Goal: Complete application form

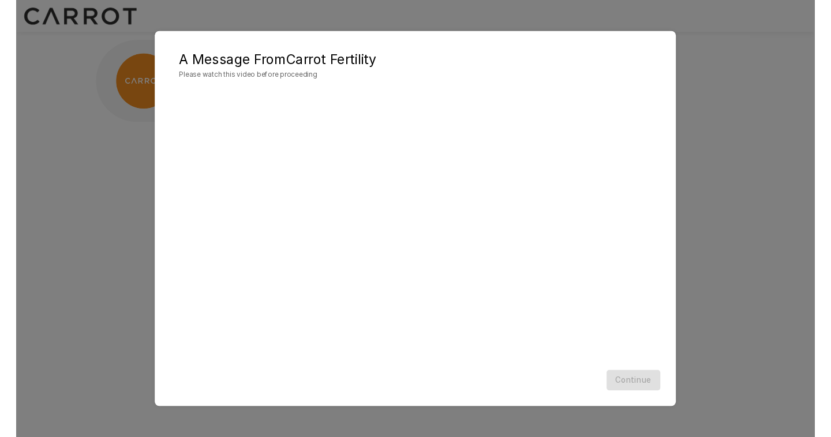
scroll to position [1, 0]
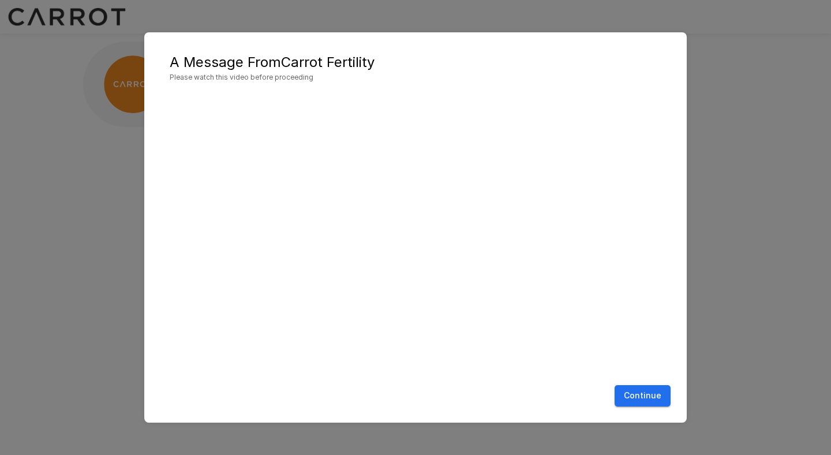
click at [646, 399] on button "Continue" at bounding box center [643, 395] width 56 height 21
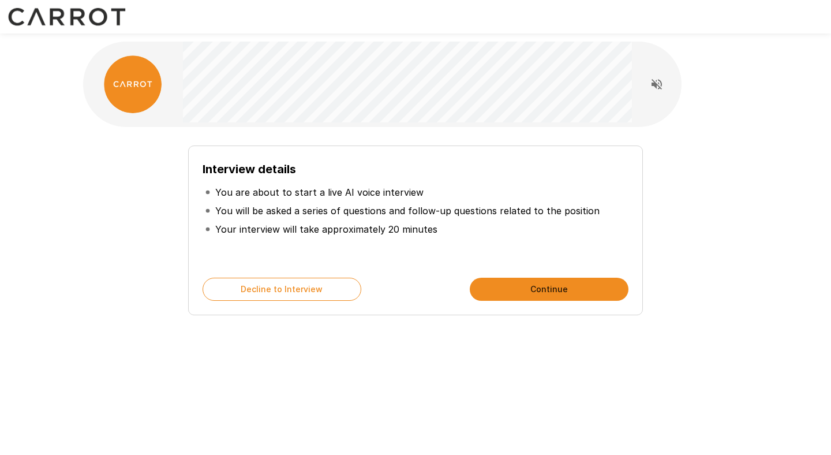
click at [528, 291] on button "Continue" at bounding box center [549, 289] width 159 height 23
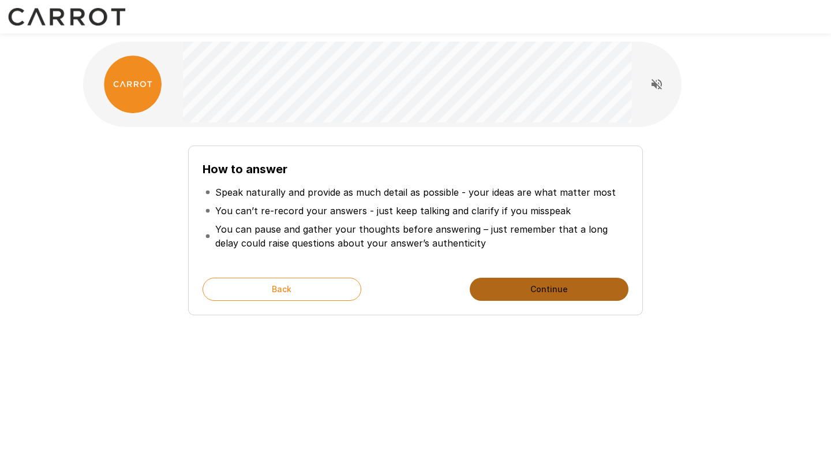
click at [539, 291] on button "Continue" at bounding box center [549, 289] width 159 height 23
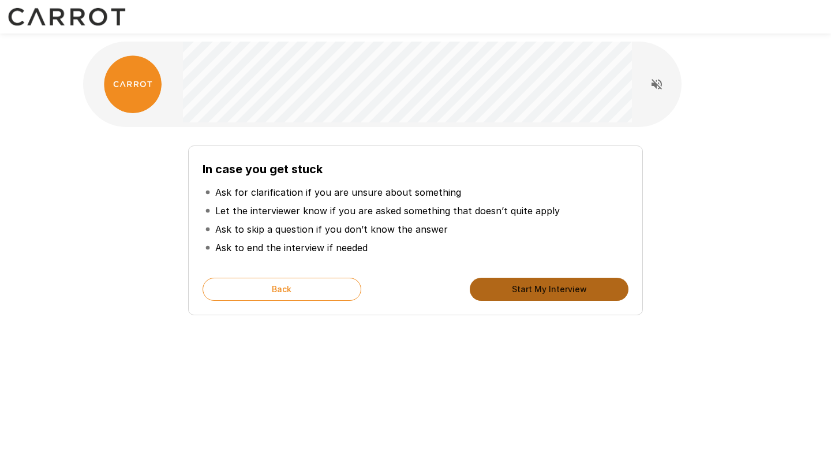
click at [539, 290] on button "Start My Interview" at bounding box center [549, 289] width 159 height 23
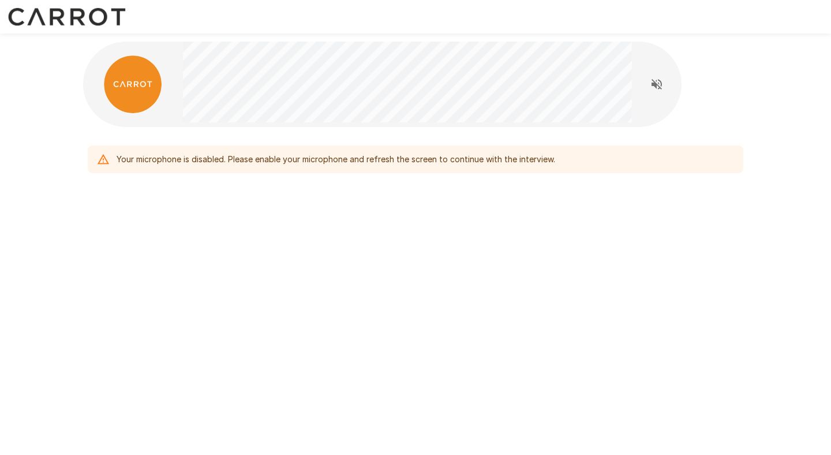
click at [386, 265] on div "Your microphone is disabled. Please enable your microphone and refresh the scre…" at bounding box center [415, 227] width 831 height 455
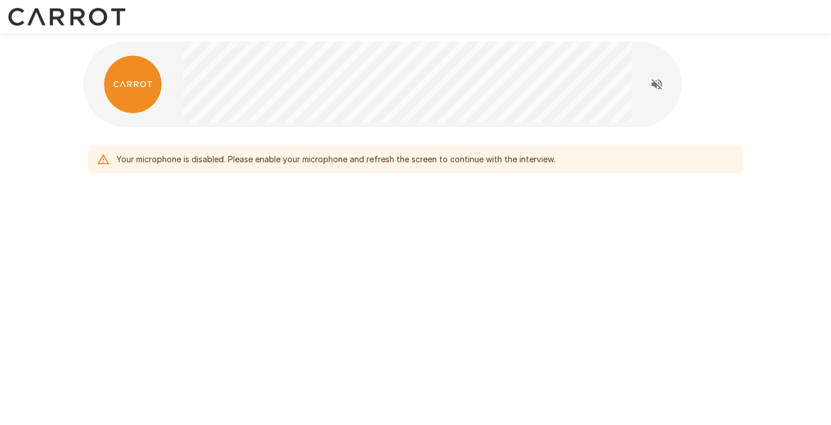
click at [289, 153] on div "Your microphone is disabled. Please enable your microphone and refresh the scre…" at bounding box center [336, 159] width 439 height 21
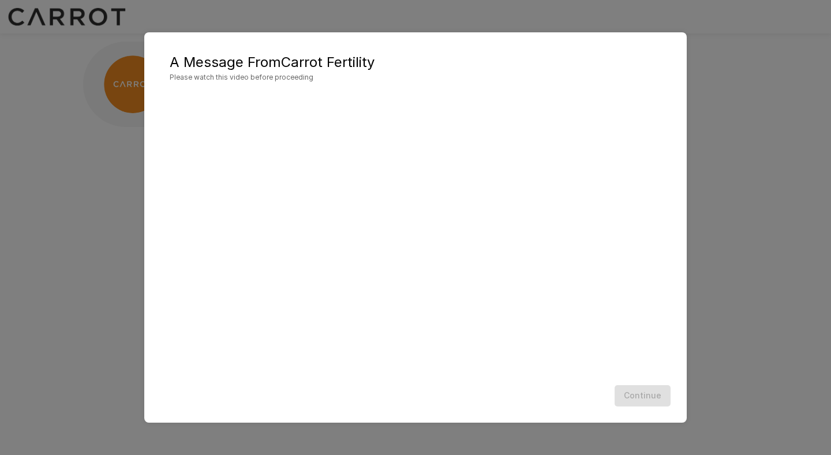
scroll to position [1, 0]
click at [640, 398] on button "Continue" at bounding box center [643, 395] width 56 height 21
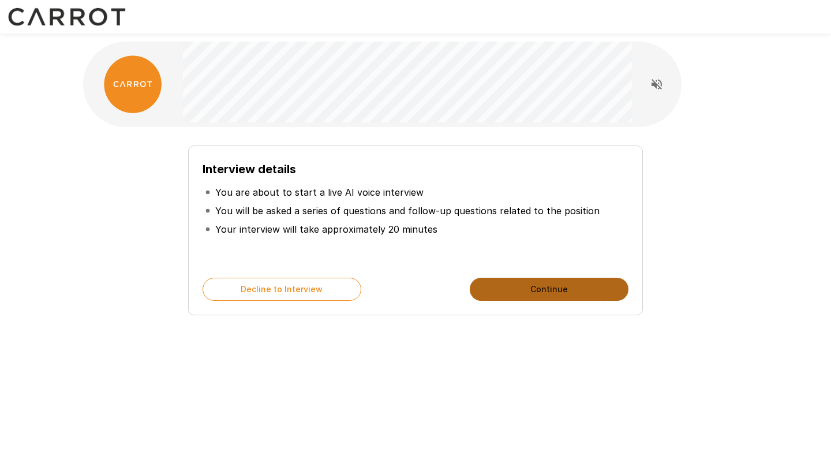
click at [526, 298] on button "Continue" at bounding box center [549, 289] width 159 height 23
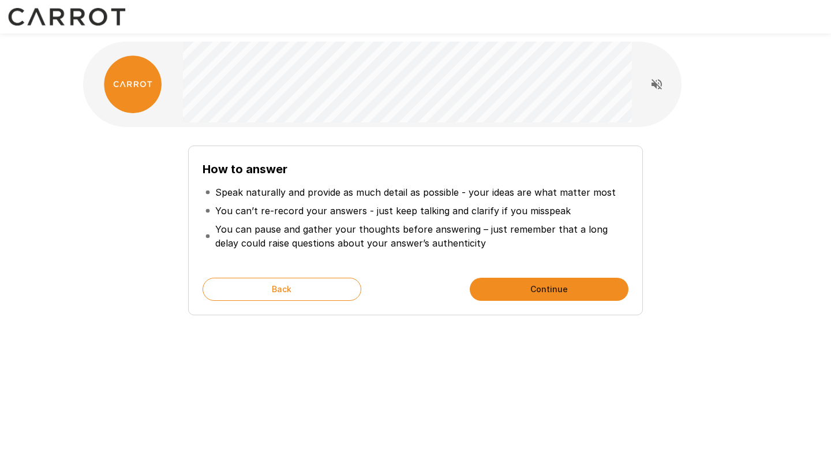
click at [529, 293] on button "Continue" at bounding box center [549, 289] width 159 height 23
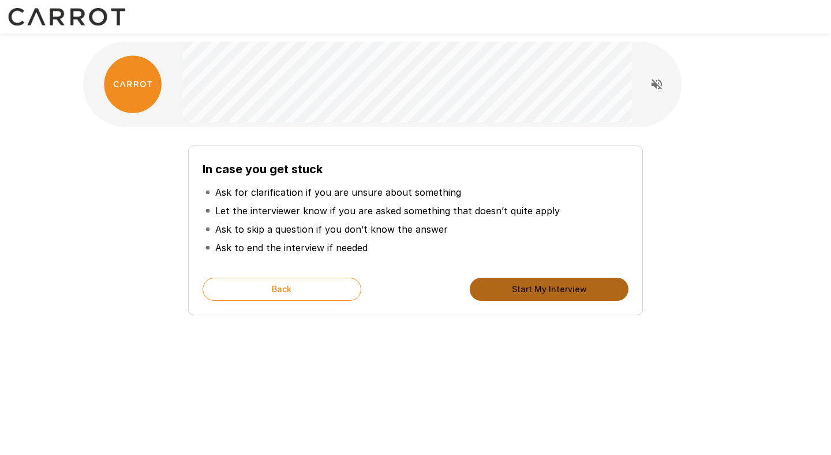
click at [529, 293] on button "Start My Interview" at bounding box center [549, 289] width 159 height 23
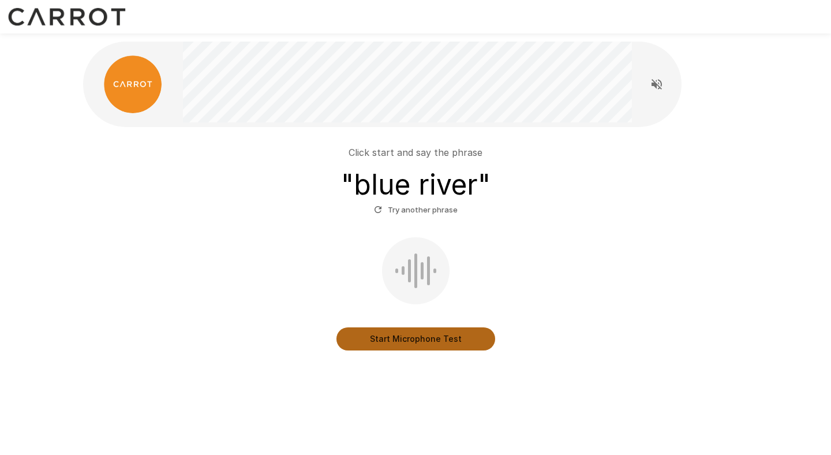
click at [424, 340] on button "Start Microphone Test" at bounding box center [416, 338] width 159 height 23
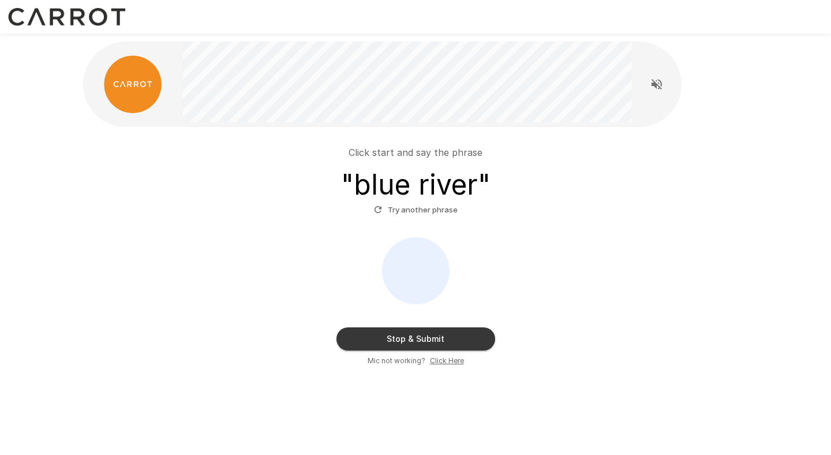
click at [424, 340] on button "Stop & Submit" at bounding box center [416, 338] width 159 height 23
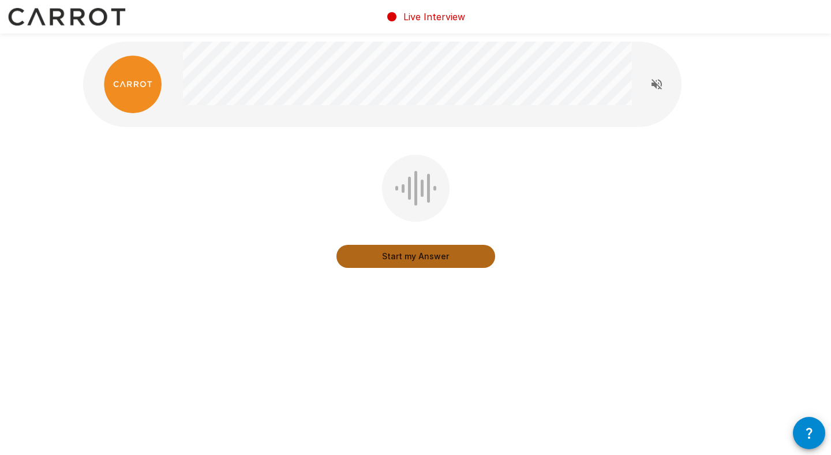
click at [411, 256] on button "Start my Answer" at bounding box center [416, 256] width 159 height 23
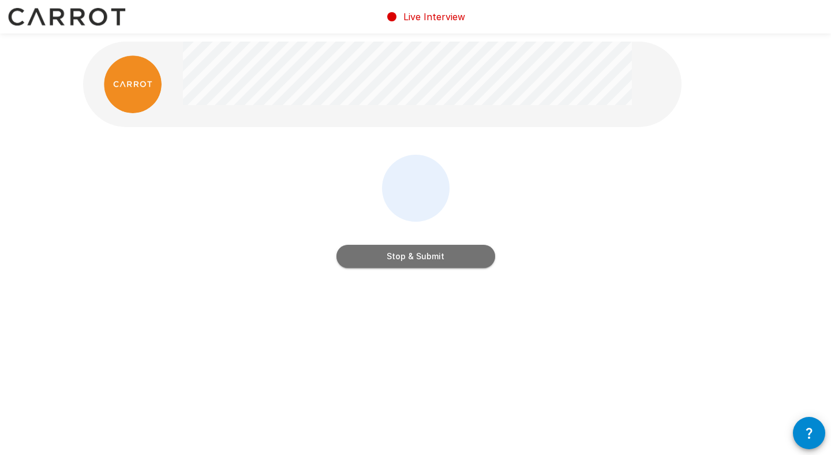
click at [411, 256] on button "Stop & Submit" at bounding box center [416, 256] width 159 height 23
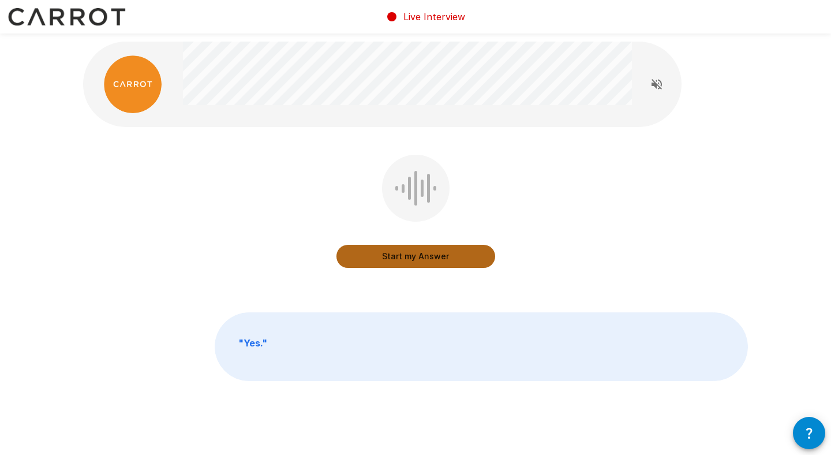
click at [418, 259] on button "Start my Answer" at bounding box center [416, 256] width 159 height 23
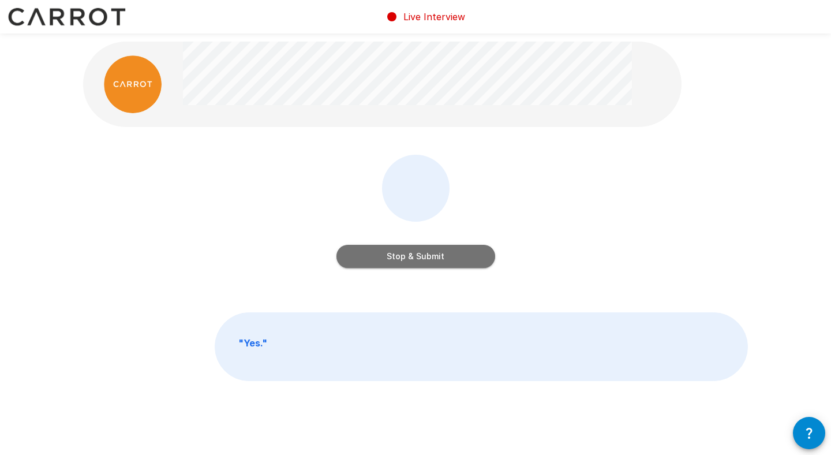
click at [417, 257] on button "Stop & Submit" at bounding box center [416, 256] width 159 height 23
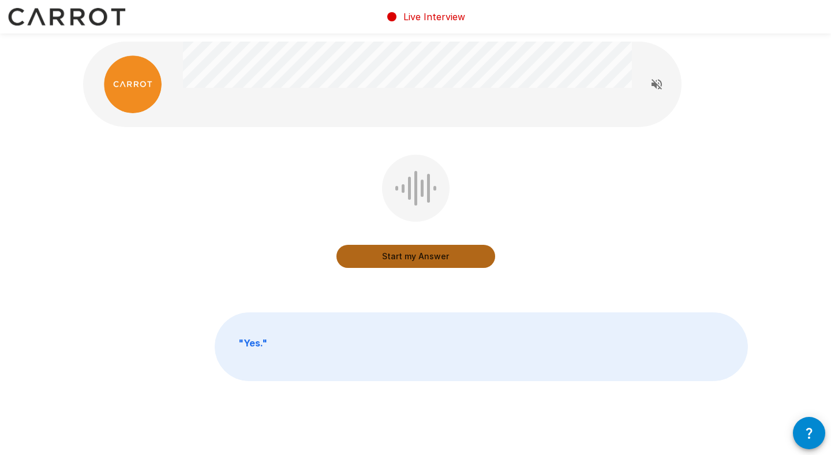
click at [415, 260] on button "Start my Answer" at bounding box center [416, 256] width 159 height 23
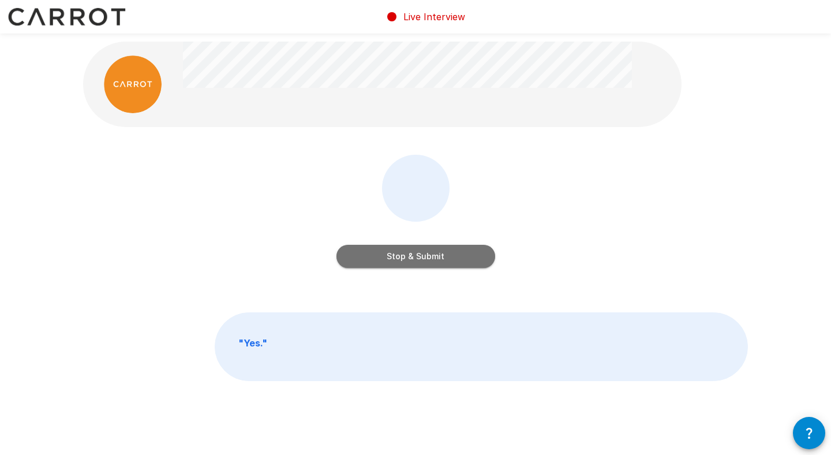
click at [415, 260] on button "Stop & Submit" at bounding box center [416, 256] width 159 height 23
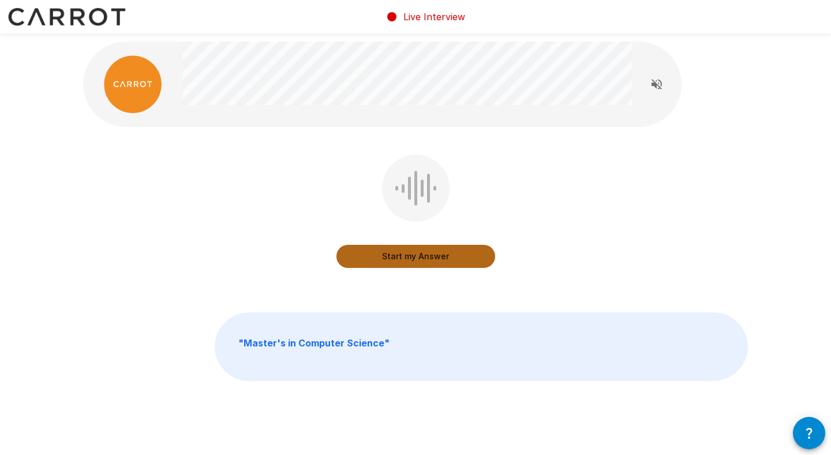
click at [410, 254] on button "Start my Answer" at bounding box center [416, 256] width 159 height 23
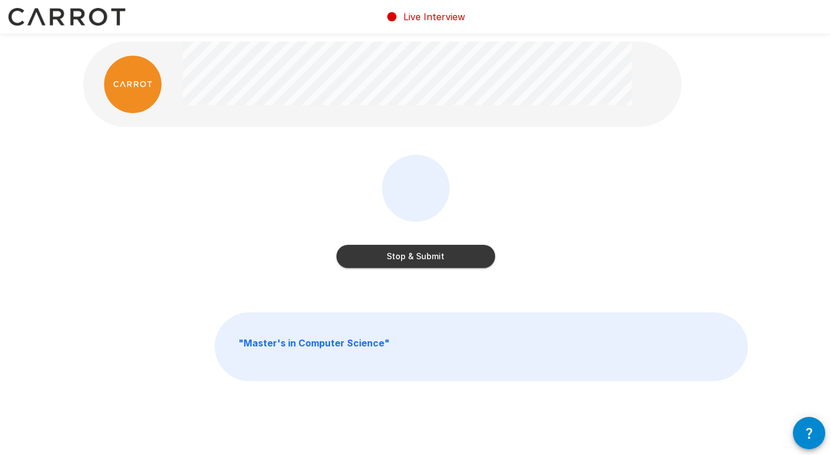
click at [410, 253] on button "Stop & Submit" at bounding box center [416, 256] width 159 height 23
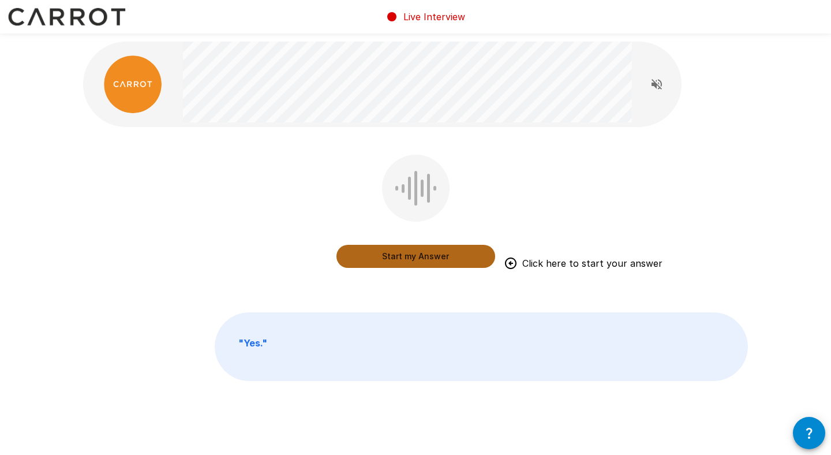
click at [413, 257] on button "Start my Answer" at bounding box center [416, 256] width 159 height 23
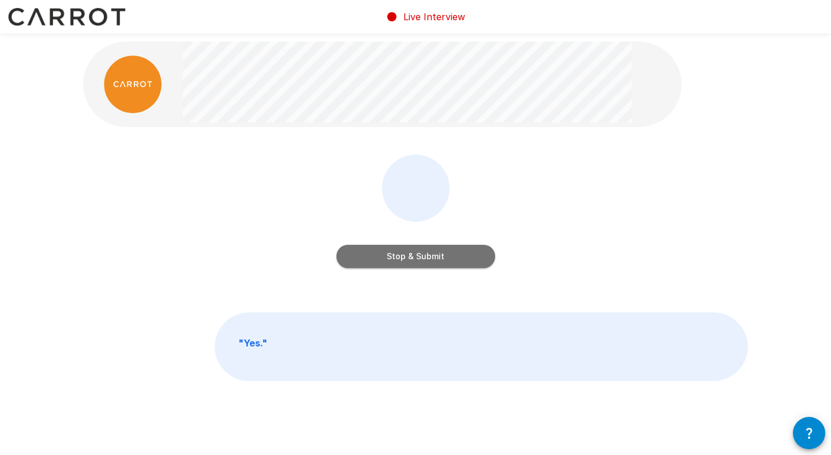
click at [413, 257] on button "Stop & Submit" at bounding box center [416, 256] width 159 height 23
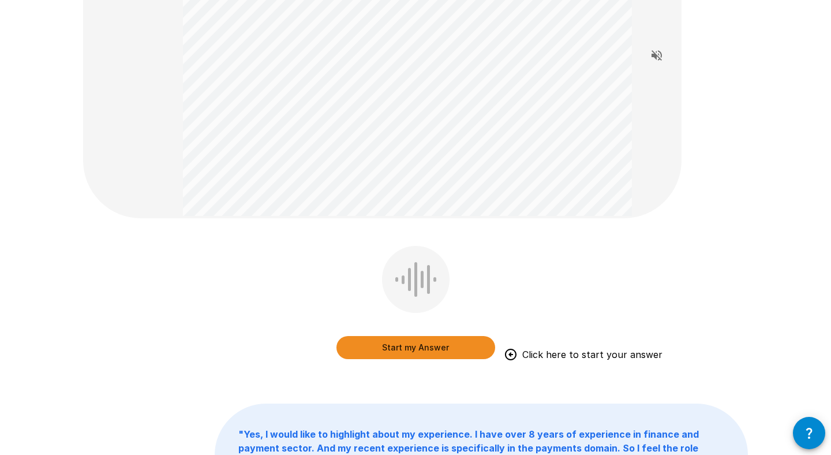
scroll to position [151, 0]
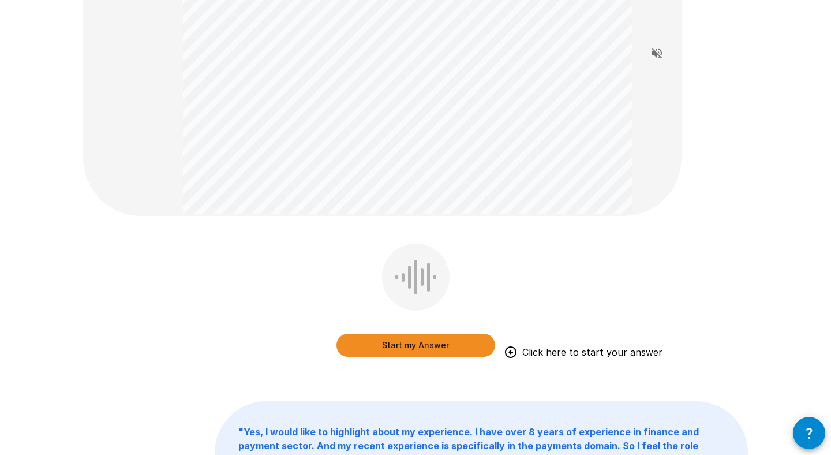
click at [412, 343] on button "Start my Answer" at bounding box center [416, 345] width 159 height 23
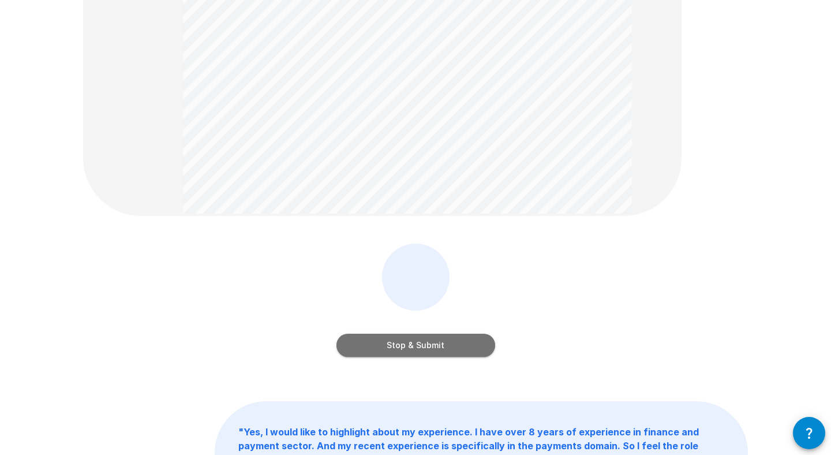
click at [412, 343] on button "Stop & Submit" at bounding box center [416, 345] width 159 height 23
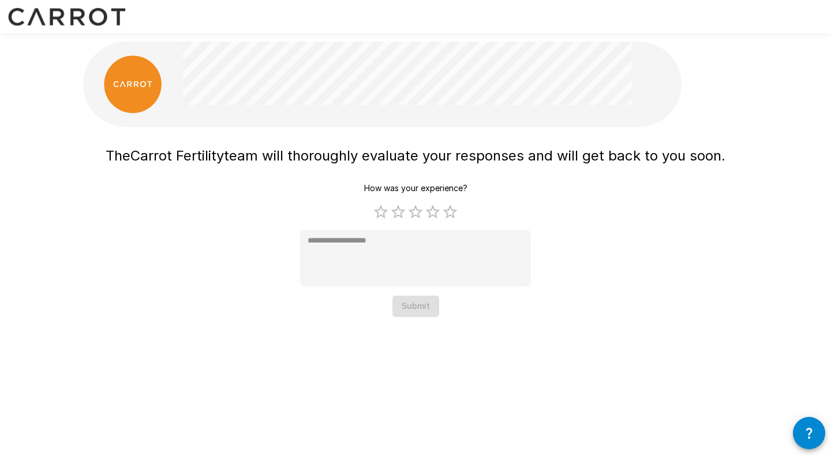
scroll to position [0, 0]
click at [449, 214] on label "5 Stars" at bounding box center [450, 211] width 17 height 17
type textarea "*"
click at [416, 302] on button "Submit" at bounding box center [416, 306] width 47 height 21
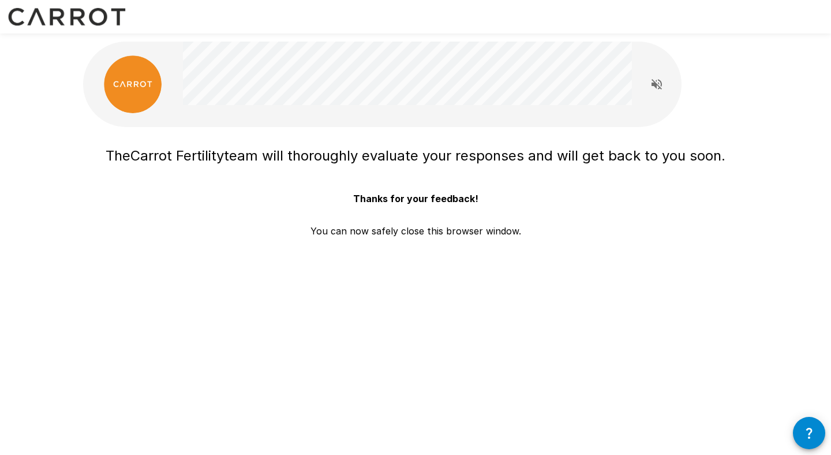
click at [197, 257] on div "The Carrot Fertility team will thoroughly evaluate your responses and will get …" at bounding box center [415, 181] width 693 height 363
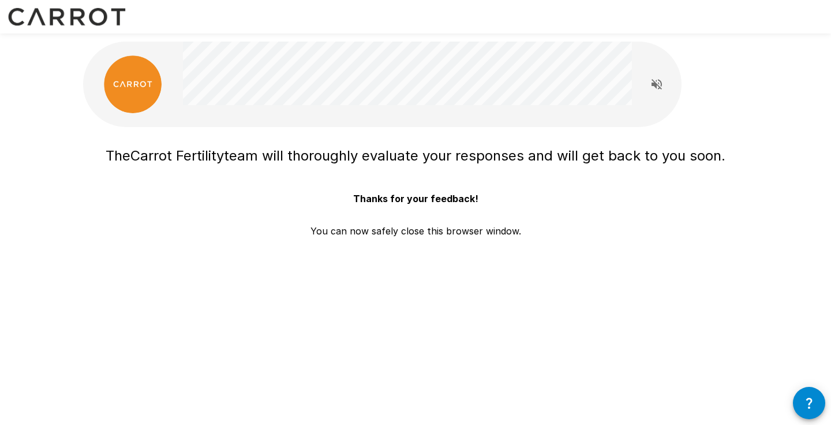
click at [474, 261] on div "The Carrot Fertility team will thoroughly evaluate your responses and will get …" at bounding box center [415, 206] width 665 height 130
